Goal: Transaction & Acquisition: Purchase product/service

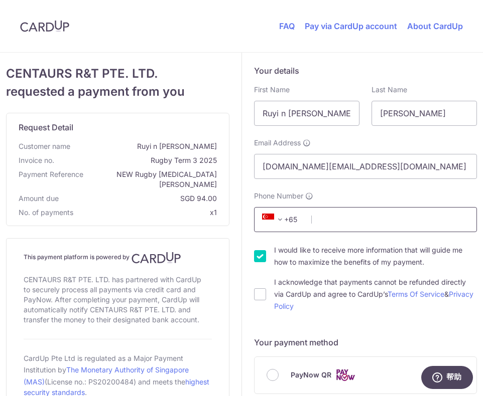
click at [333, 225] on input "Phone Number" at bounding box center [365, 219] width 223 height 25
type input "93499791"
click at [260, 293] on input "I acknowledge that payments cannot be refunded directly via CardUp and agree to…" at bounding box center [260, 295] width 12 height 12
checkbox input "true"
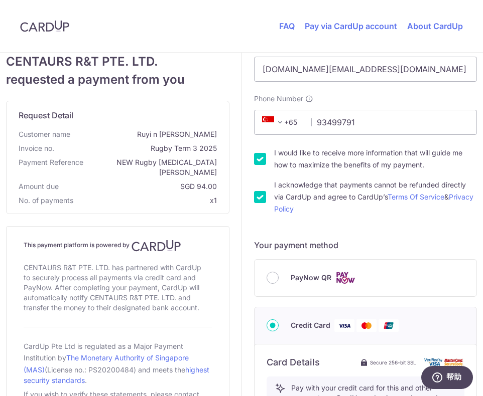
scroll to position [208, 0]
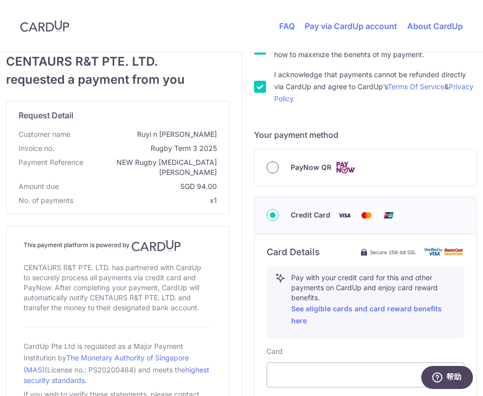
click at [276, 171] on input "PayNow QR" at bounding box center [272, 168] width 12 height 12
radio input "true"
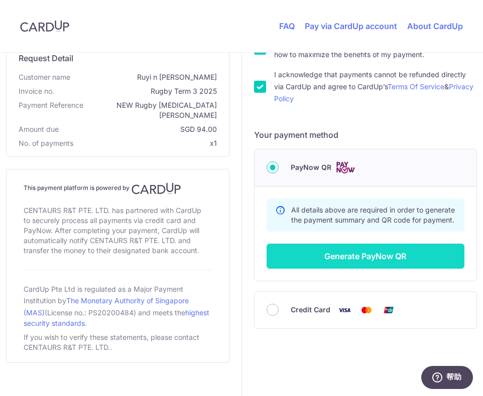
click at [316, 254] on button "Generate PayNow QR" at bounding box center [365, 256] width 198 height 25
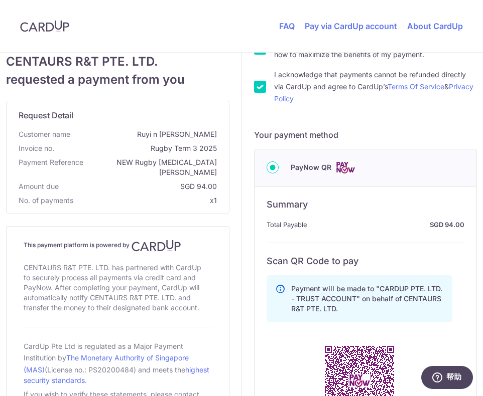
scroll to position [308, 0]
